Goal: Task Accomplishment & Management: Use online tool/utility

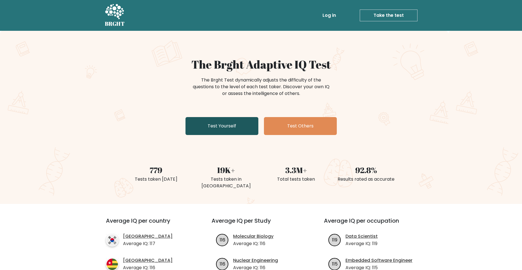
click at [225, 131] on link "Test Yourself" at bounding box center [221, 126] width 73 height 18
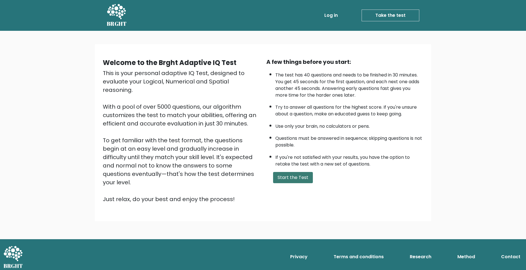
click at [292, 181] on button "Start the Test" at bounding box center [293, 177] width 40 height 11
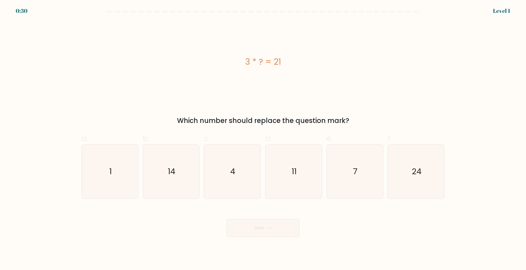
drag, startPoint x: 474, startPoint y: 69, endPoint x: 467, endPoint y: 59, distance: 12.0
click at [474, 69] on form "a. 1" at bounding box center [263, 123] width 526 height 227
